Goal: Transaction & Acquisition: Obtain resource

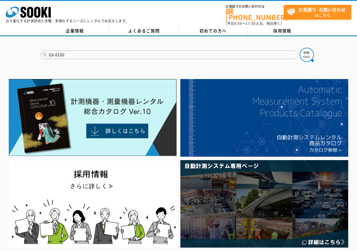
type input "GX-6100"
click at [300, 48] on button at bounding box center [307, 55] width 14 height 14
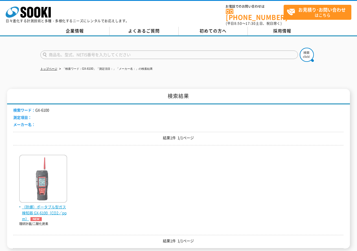
click at [66, 184] on img at bounding box center [43, 179] width 48 height 49
